Goal: Find specific page/section: Find specific page/section

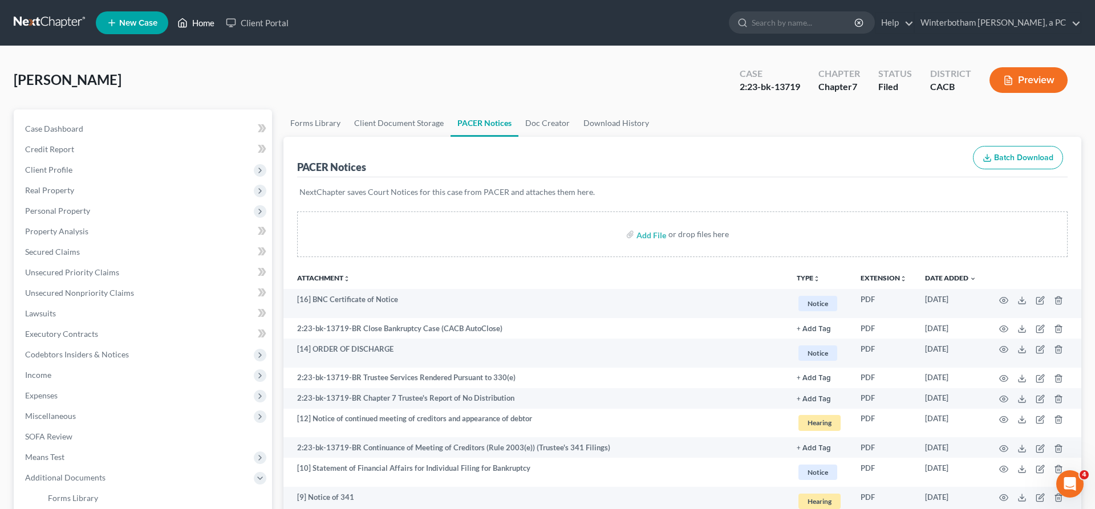
click at [172, 19] on link "Home" at bounding box center [196, 23] width 48 height 21
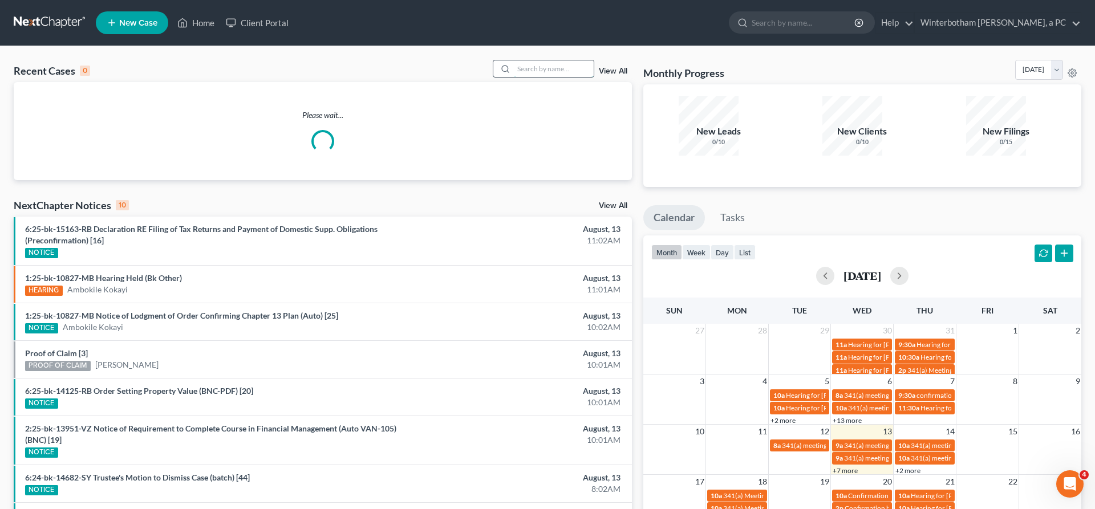
click at [591, 60] on input "search" at bounding box center [554, 68] width 80 height 17
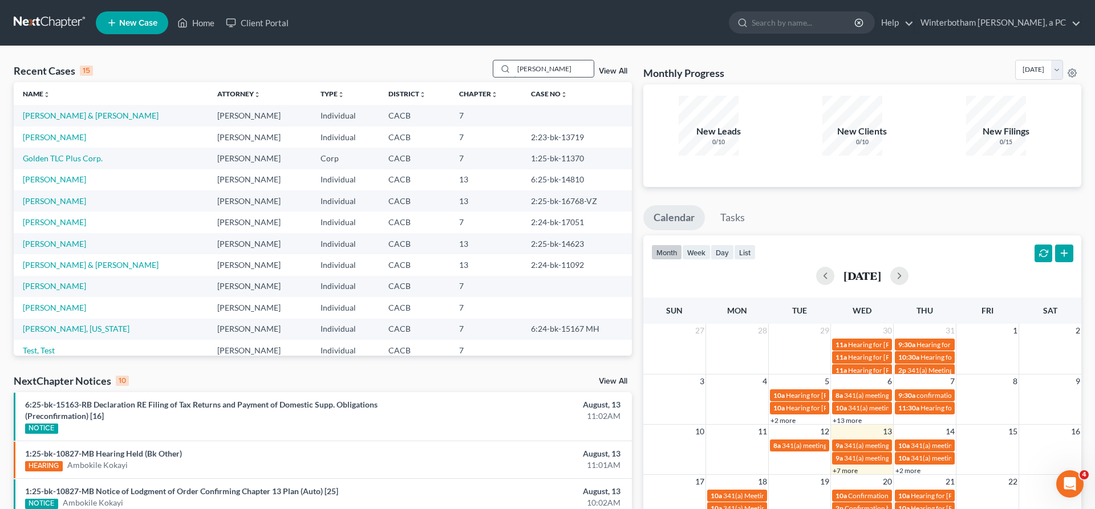
type input "[PERSON_NAME]"
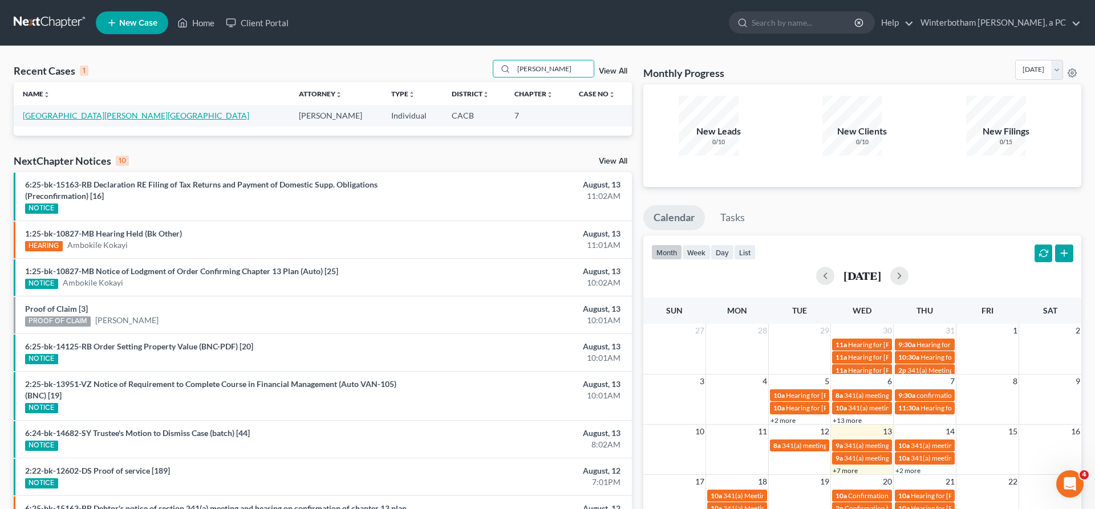
click at [31, 111] on link "[GEOGRAPHIC_DATA][PERSON_NAME][GEOGRAPHIC_DATA]" at bounding box center [136, 116] width 226 height 10
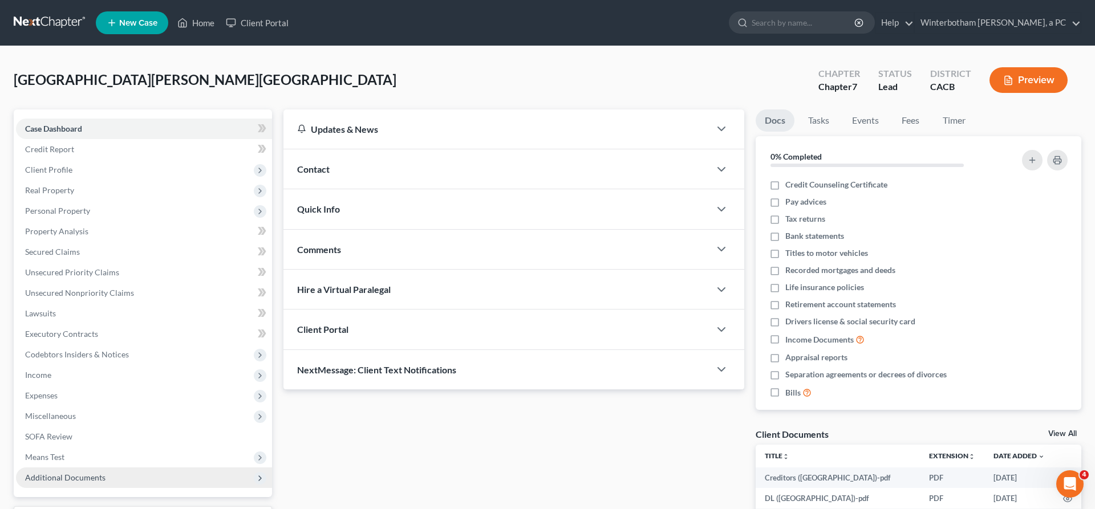
click at [75, 473] on span "Additional Documents" at bounding box center [65, 478] width 80 height 10
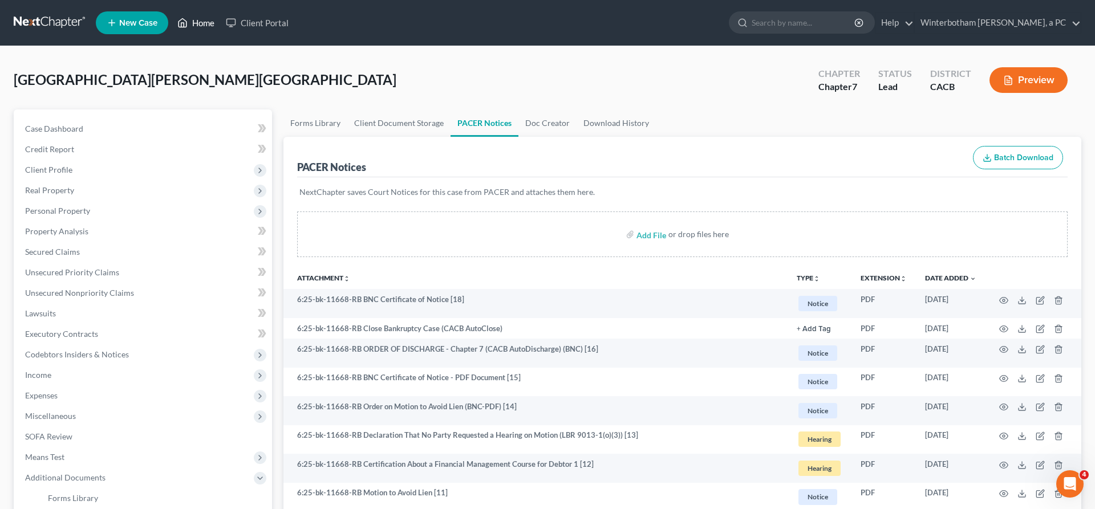
click at [172, 19] on link "Home" at bounding box center [196, 23] width 48 height 21
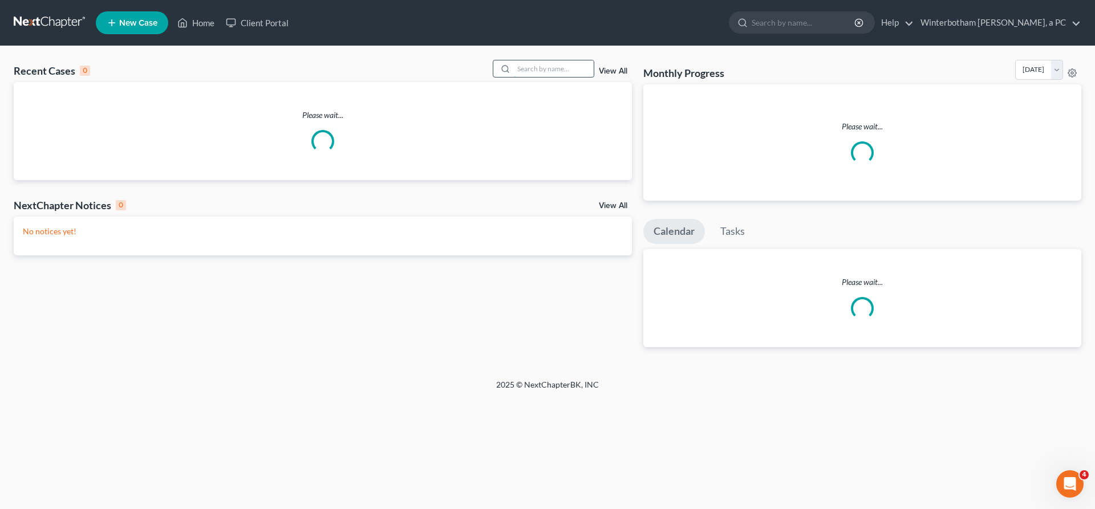
click at [552, 60] on input "search" at bounding box center [554, 68] width 80 height 17
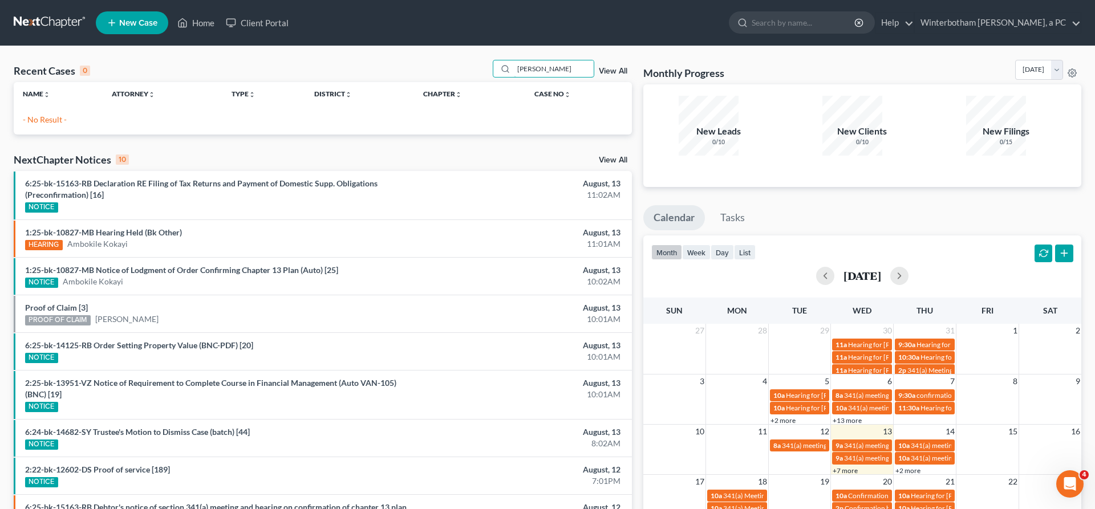
type input "[PERSON_NAME]"
